Goal: Check status: Check status

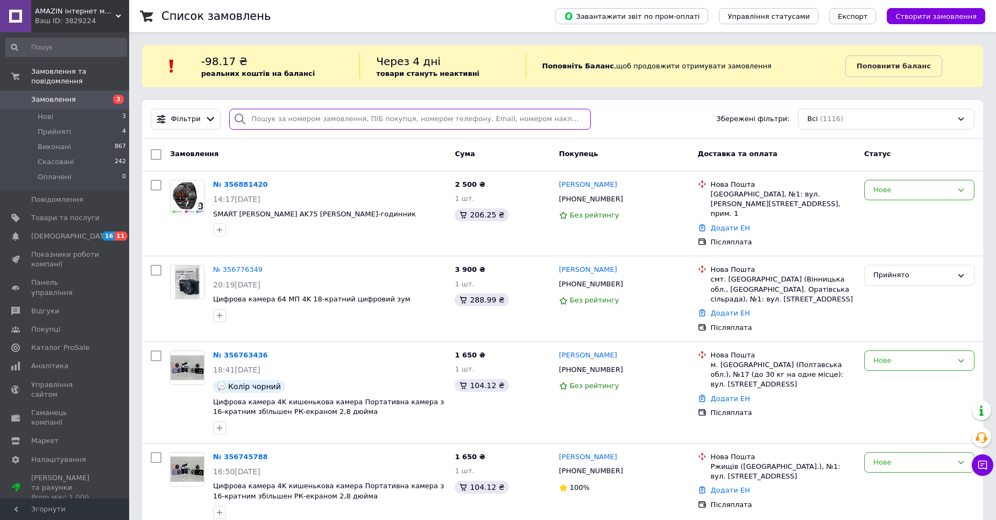
click at [291, 118] on input "search" at bounding box center [409, 119] width 361 height 21
paste input "355805547"
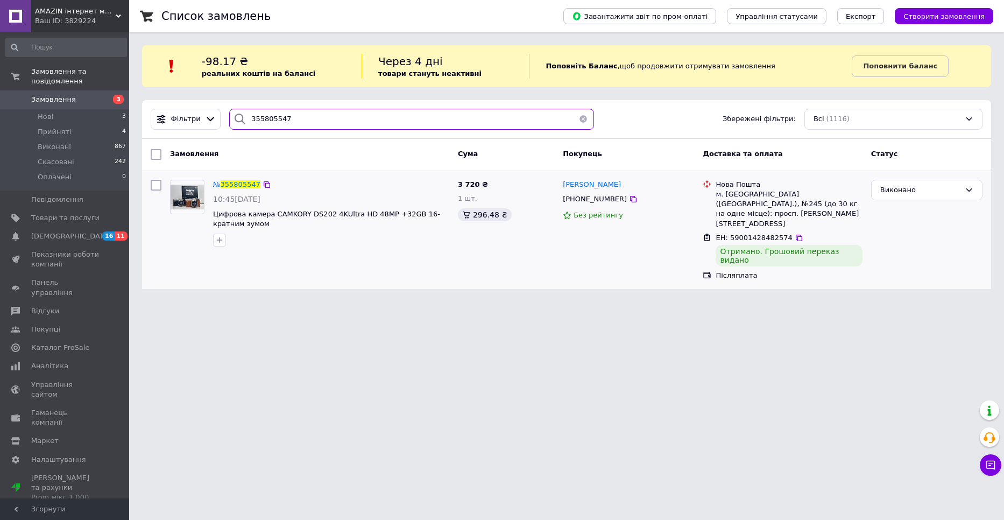
type input "355805547"
click at [236, 188] on div "№ 355805547" at bounding box center [236, 185] width 49 height 12
click at [236, 180] on div "№ 355805547" at bounding box center [236, 185] width 49 height 12
click at [236, 187] on span "355805547" at bounding box center [241, 184] width 40 height 8
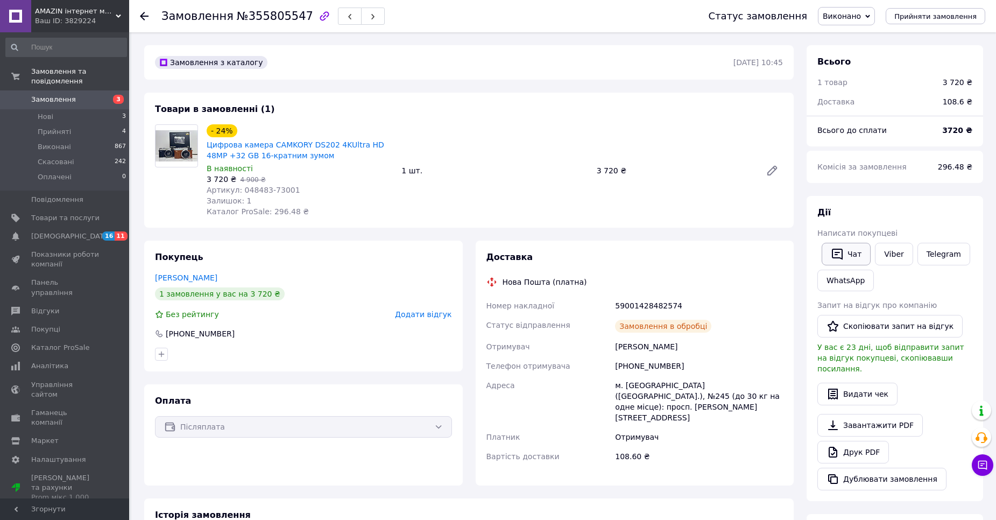
click at [846, 255] on button "Чат" at bounding box center [845, 254] width 49 height 23
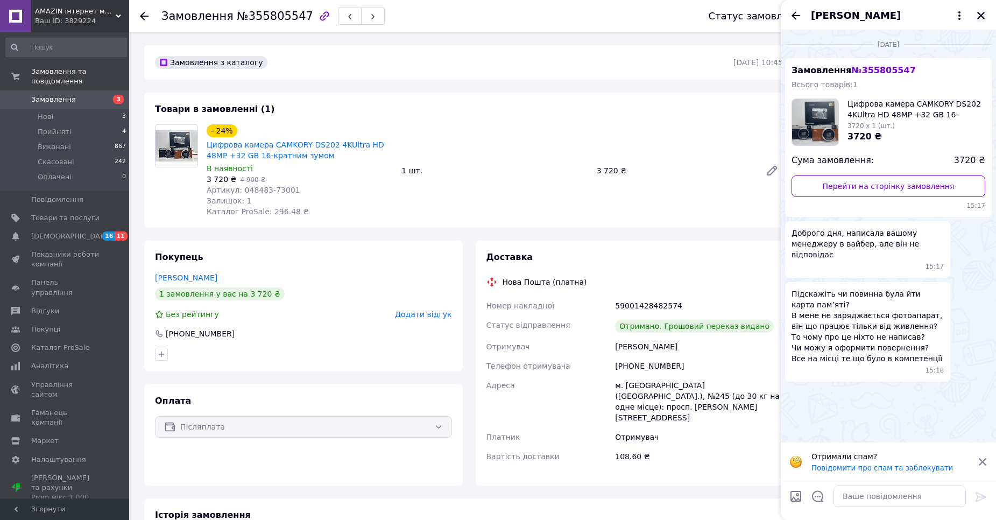
click at [978, 11] on icon "Закрити" at bounding box center [981, 16] width 10 height 10
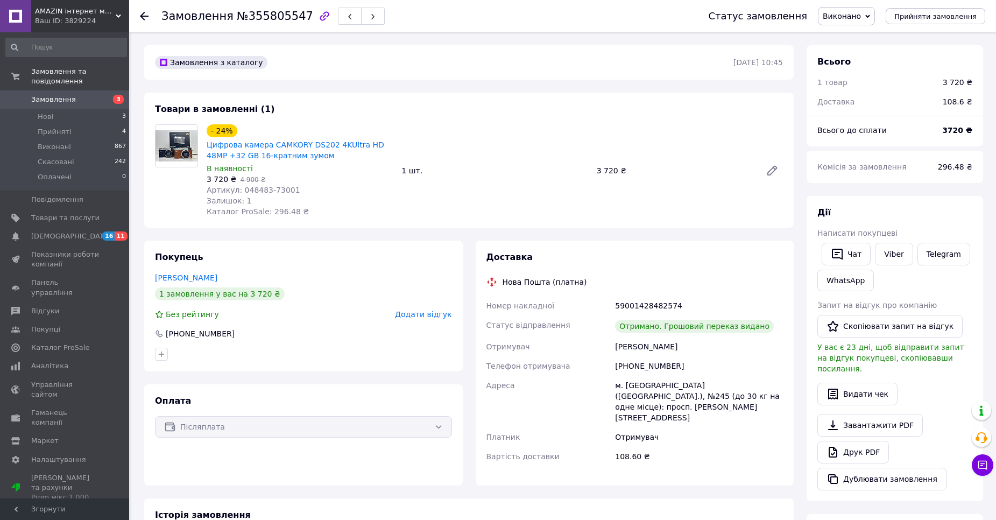
click at [122, 21] on div "Ваш ID: 3829224" at bounding box center [82, 21] width 94 height 10
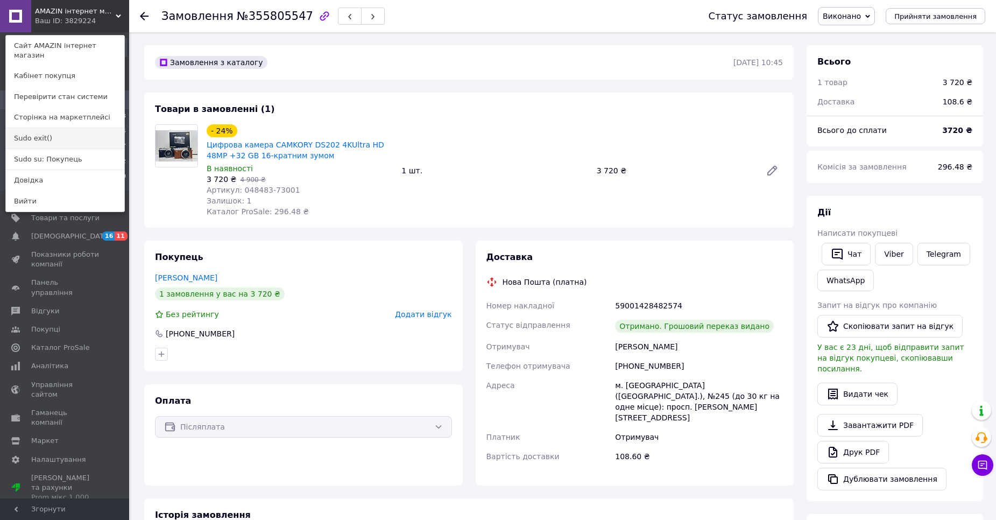
click at [27, 131] on link "Sudo exit()" at bounding box center [65, 138] width 118 height 20
